Goal: Information Seeking & Learning: Compare options

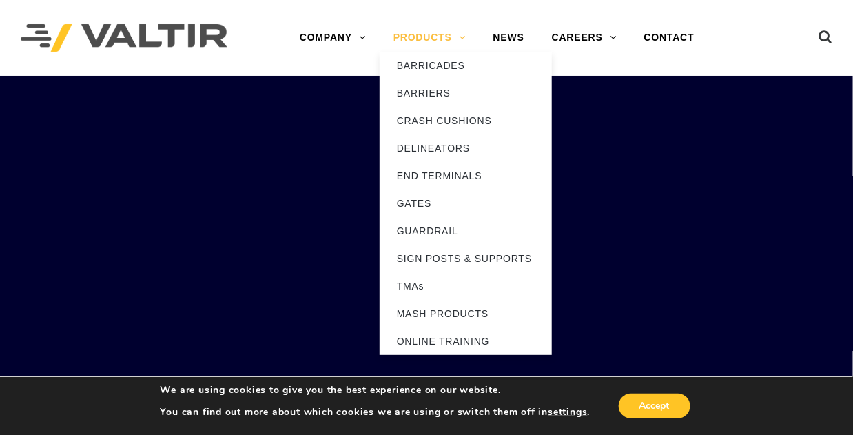
click at [450, 42] on link "PRODUCTS" at bounding box center [430, 38] width 100 height 28
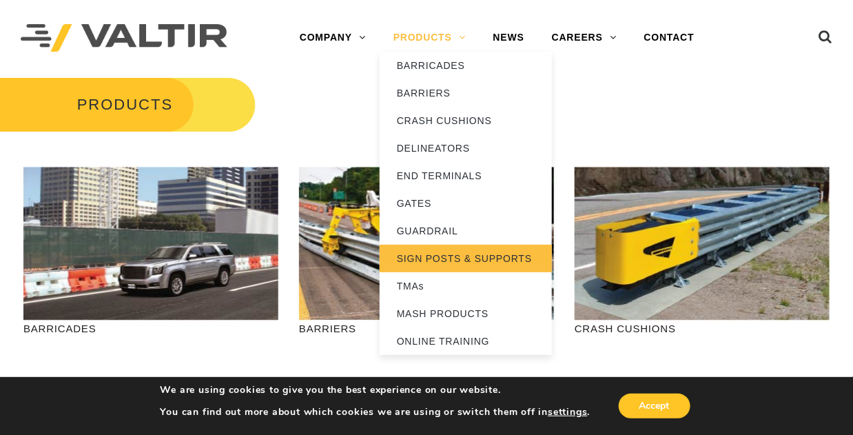
click at [433, 260] on link "SIGN POSTS & SUPPORTS" at bounding box center [466, 259] width 172 height 28
click at [401, 255] on link "SIGN POSTS & SUPPORTS" at bounding box center [466, 259] width 172 height 28
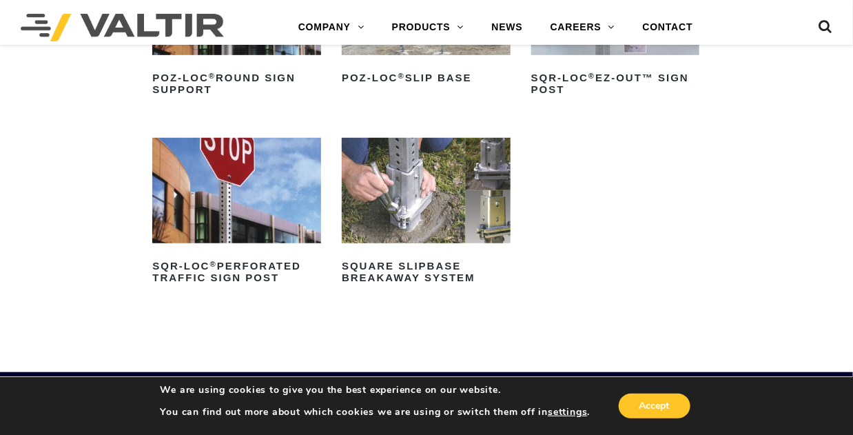
scroll to position [207, 0]
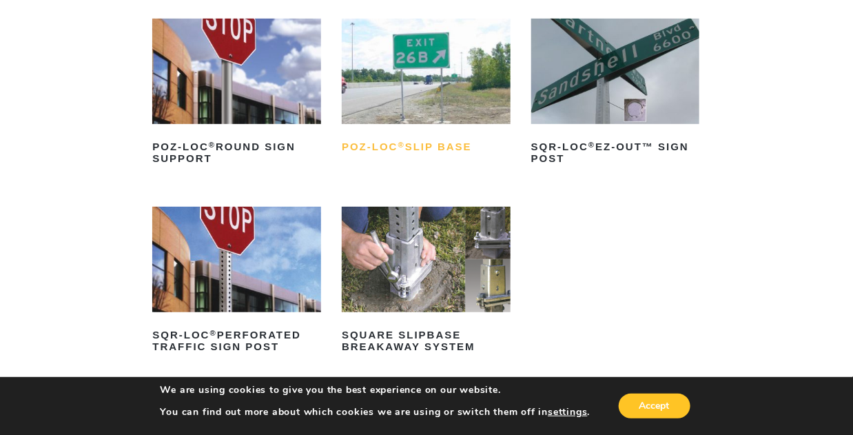
click at [430, 141] on h2 "POZ-LOC ® Slip Base" at bounding box center [426, 147] width 169 height 22
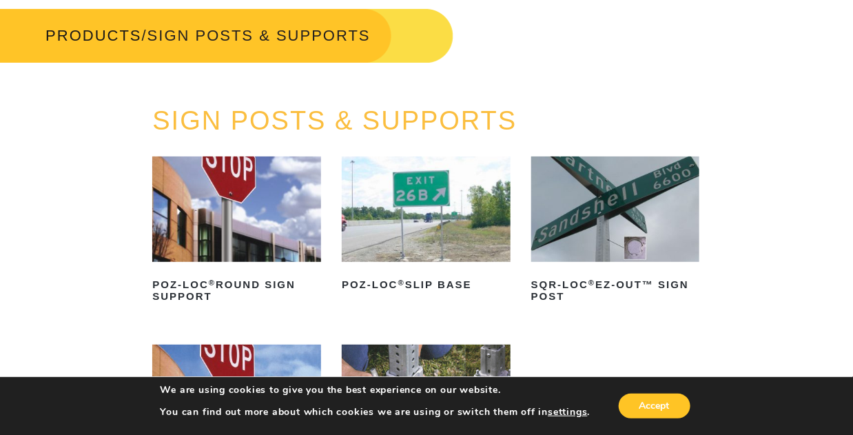
scroll to position [0, 0]
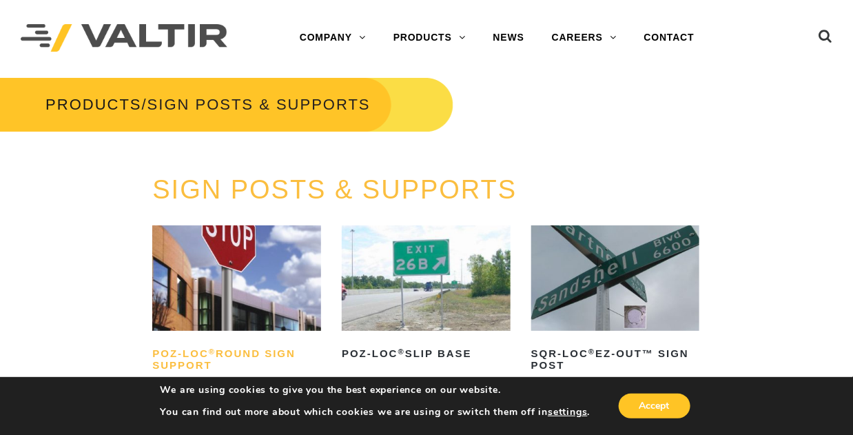
click at [246, 357] on h2 "POZ-LOC ® Round Sign Support" at bounding box center [236, 359] width 169 height 33
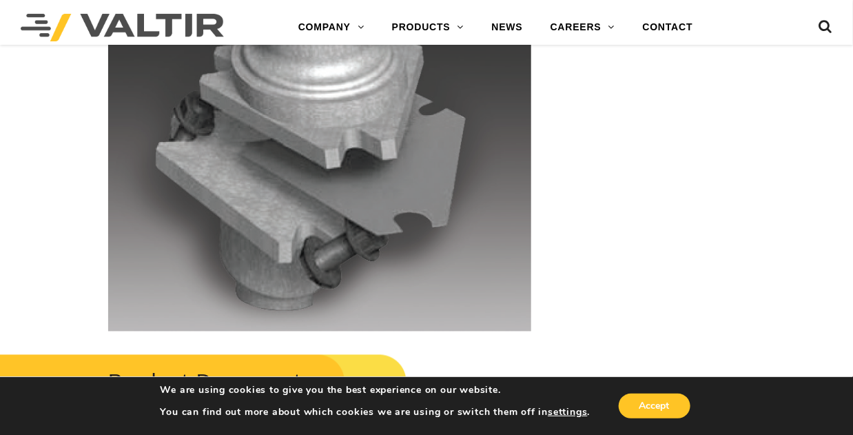
scroll to position [2962, 0]
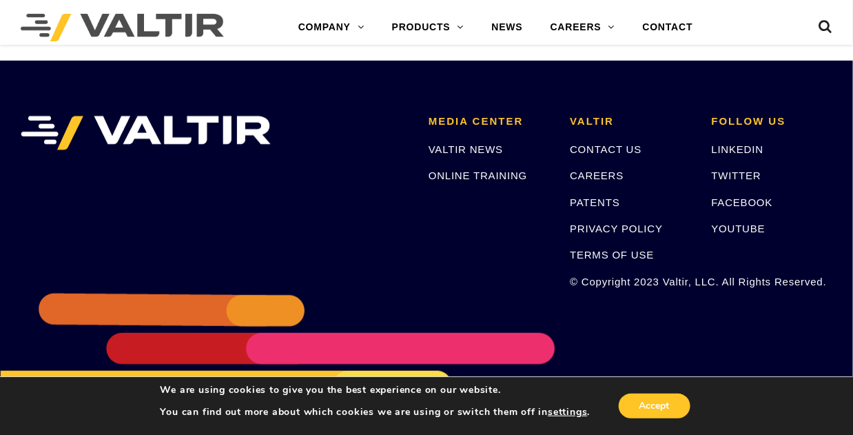
scroll to position [2105, 0]
